Goal: Task Accomplishment & Management: Use online tool/utility

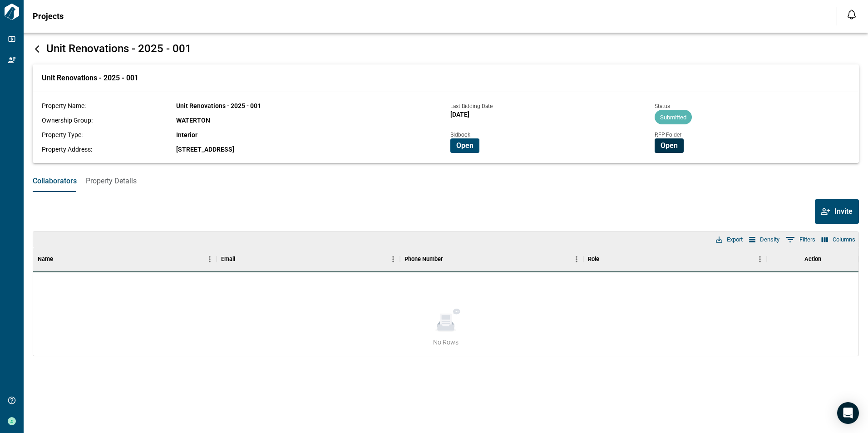
click at [676, 144] on span "Open" at bounding box center [668, 145] width 17 height 9
click at [664, 144] on span "Open" at bounding box center [668, 145] width 17 height 9
click at [673, 146] on span "Open" at bounding box center [668, 145] width 17 height 9
